Goal: Use online tool/utility: Utilize a website feature to perform a specific function

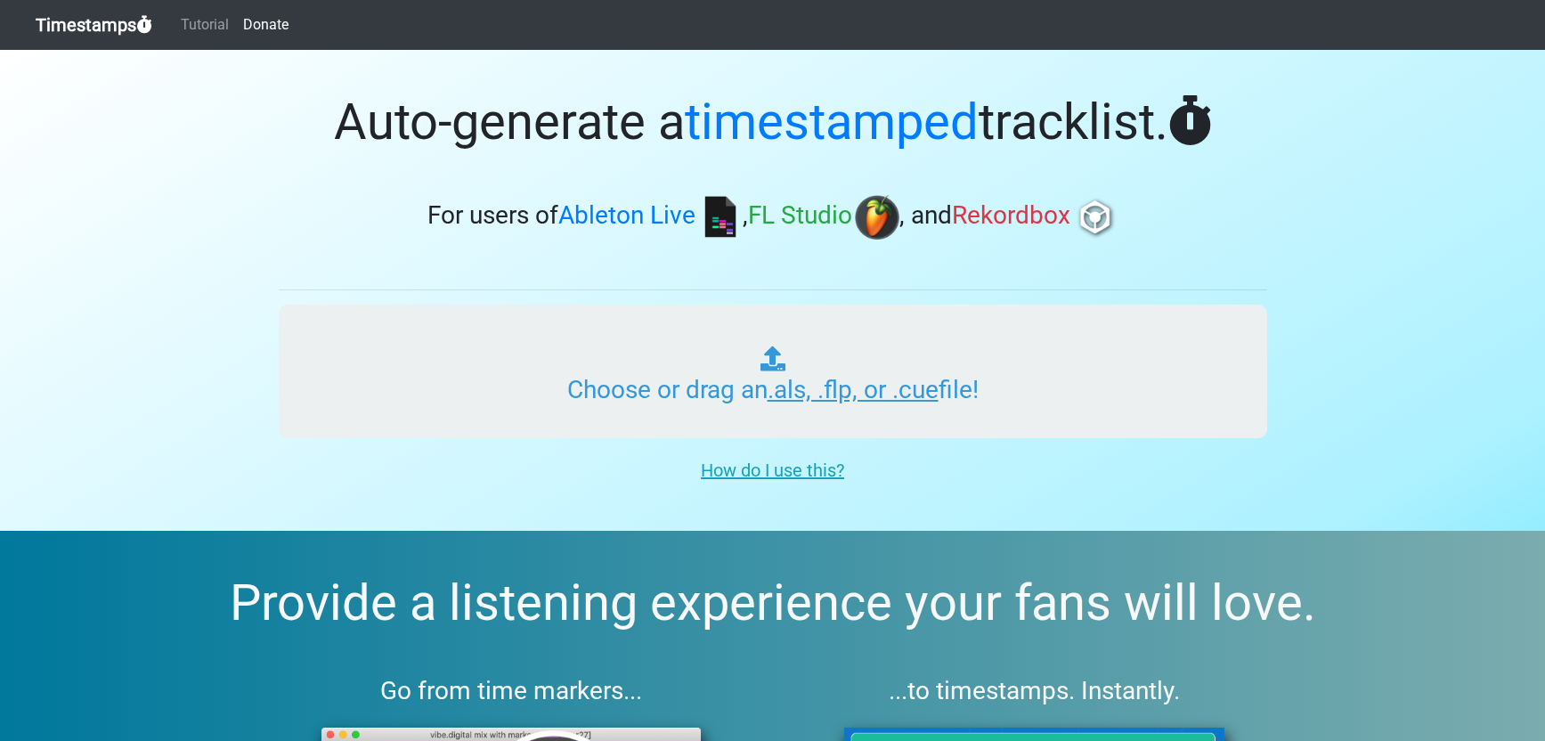
click at [673, 388] on input "Choose or drag an .als, .flp, or .cue file!" at bounding box center [773, 372] width 988 height 134
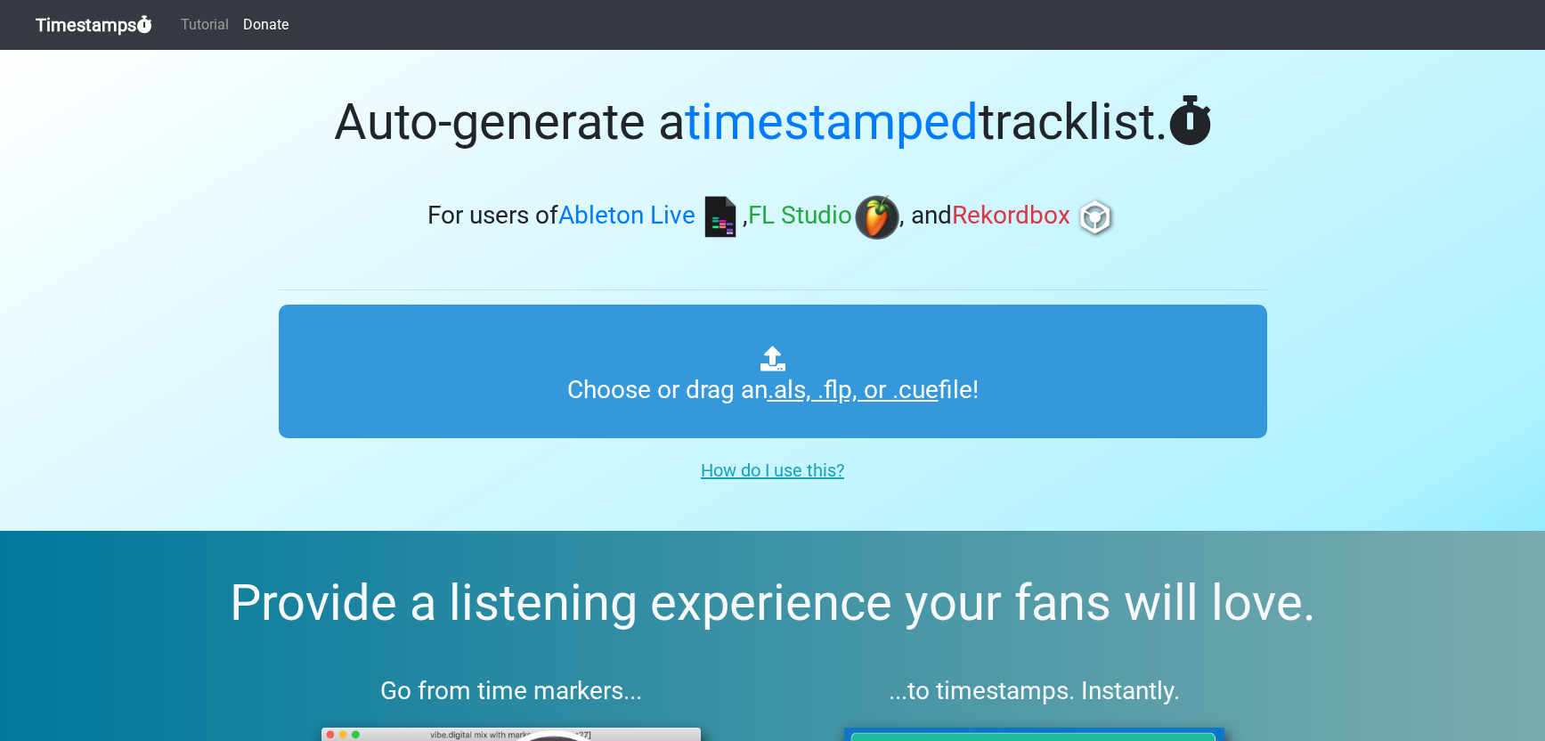
type input "C:\fakepath\TEMPO GAMES_11_ SLIPPING.als"
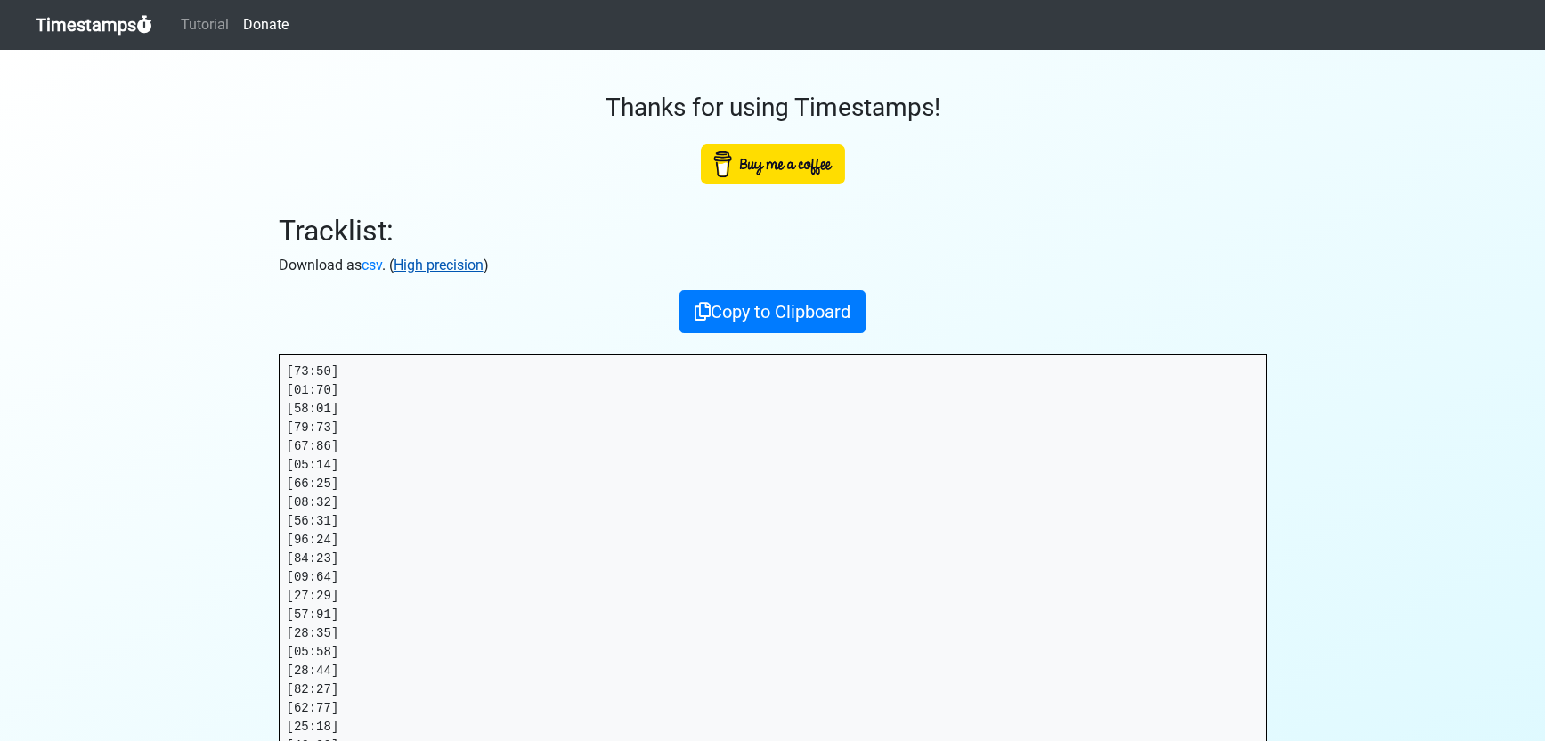
click at [430, 271] on link "High precision" at bounding box center [439, 264] width 90 height 17
click at [466, 264] on link "High precision" at bounding box center [439, 264] width 90 height 17
